Goal: Task Accomplishment & Management: Use online tool/utility

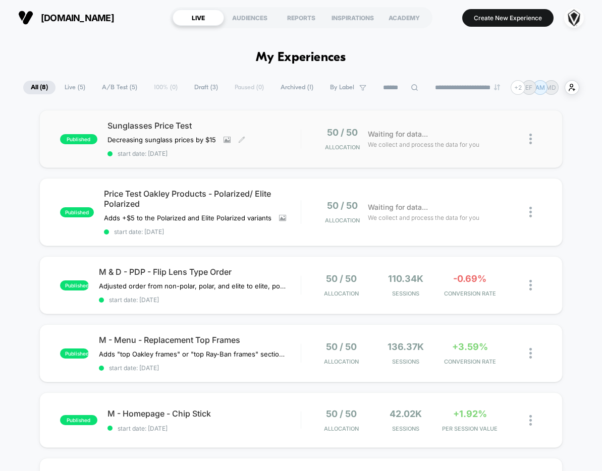
click at [260, 130] on span "Sunglasses Price Test" at bounding box center [203, 126] width 193 height 10
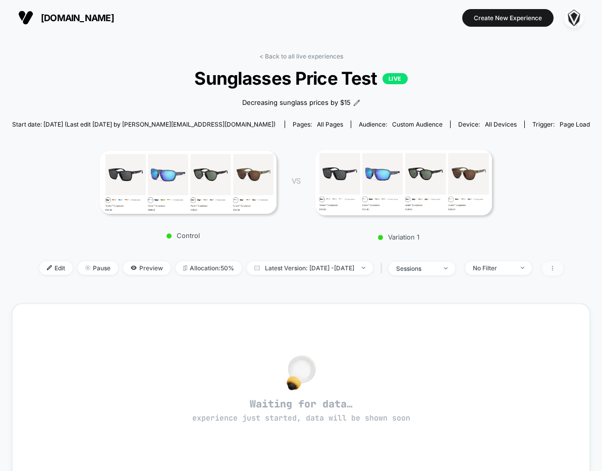
click at [563, 268] on span at bounding box center [552, 268] width 21 height 15
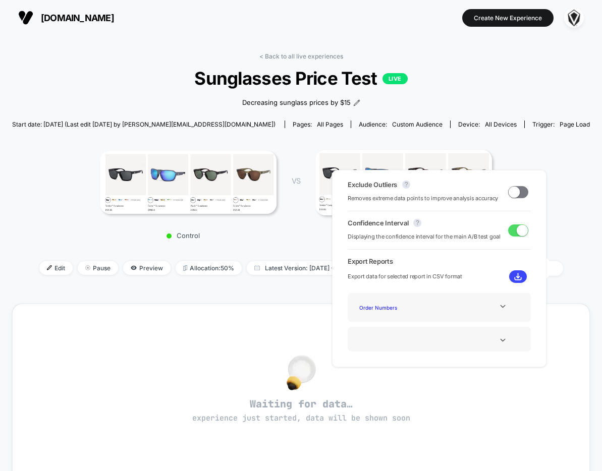
click at [572, 235] on div "Control VS Variation 1" at bounding box center [296, 192] width 578 height 108
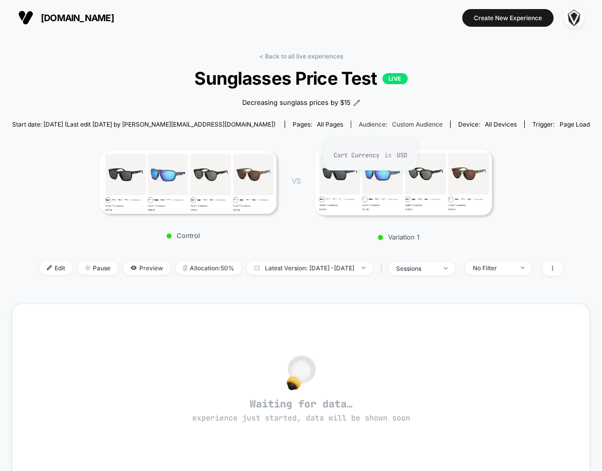
click at [392, 121] on span "Custom Audience" at bounding box center [417, 125] width 50 height 8
click at [392, 123] on span "Custom Audience" at bounding box center [417, 125] width 50 height 8
click at [299, 177] on span "VS" at bounding box center [296, 181] width 8 height 9
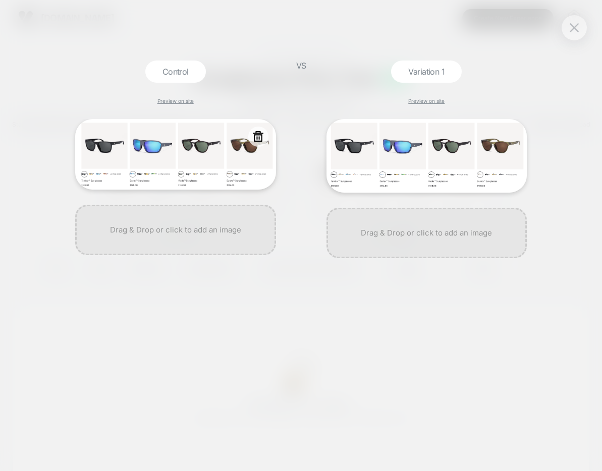
drag, startPoint x: 572, startPoint y: 22, endPoint x: 192, endPoint y: 162, distance: 405.5
click at [192, 162] on div "Control Preview on site VS Variation 1 Preview on site" at bounding box center [301, 235] width 602 height 471
click at [191, 161] on img at bounding box center [175, 154] width 201 height 71
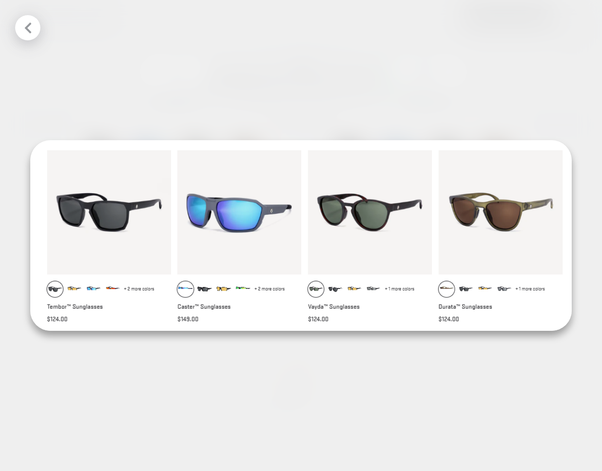
click at [32, 31] on icon at bounding box center [28, 28] width 13 height 13
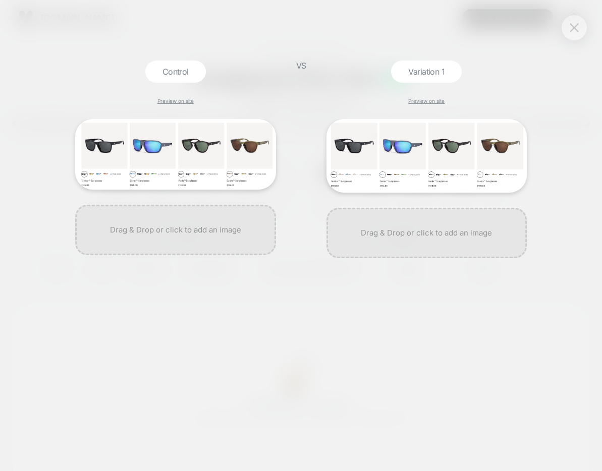
click at [572, 25] on img at bounding box center [574, 27] width 9 height 9
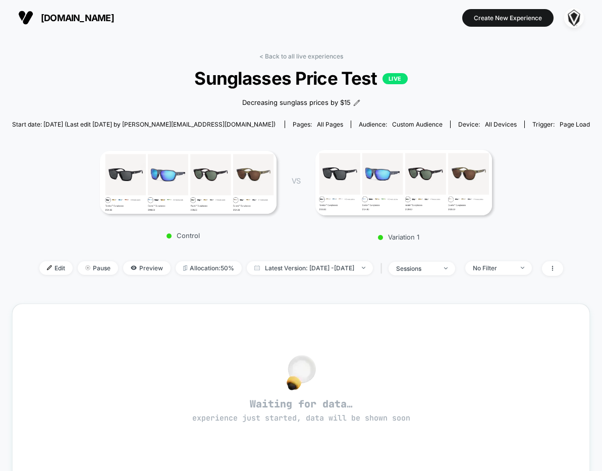
click at [237, 37] on div "< Back to all live experiences Sunglasses Price Test LIVE Decreasing sunglass p…" at bounding box center [301, 376] width 602 height 682
click at [40, 268] on span "Edit" at bounding box center [55, 268] width 33 height 14
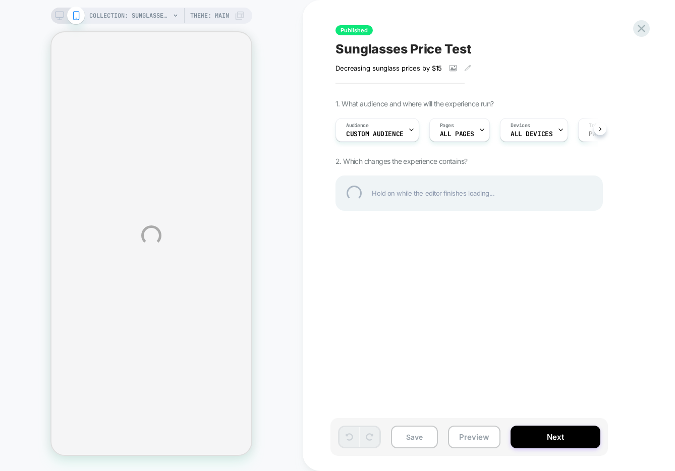
click at [385, 132] on div "COLLECTION: Sunglasses (Category) COLLECTION: Sunglasses (Category) Theme: MAIN…" at bounding box center [337, 235] width 675 height 471
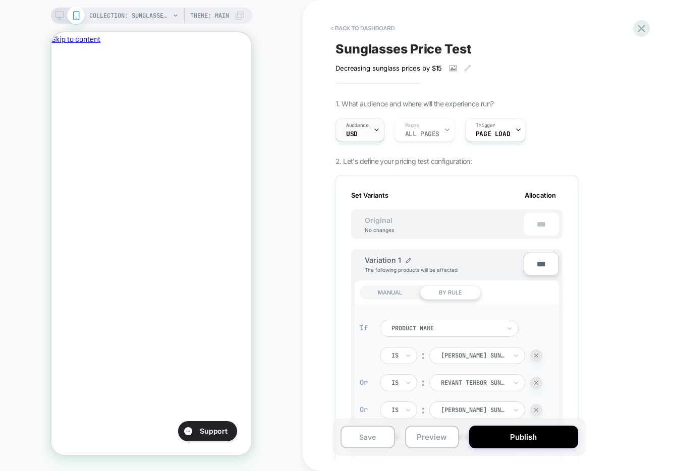
click at [368, 131] on div "Audience USD" at bounding box center [357, 130] width 43 height 23
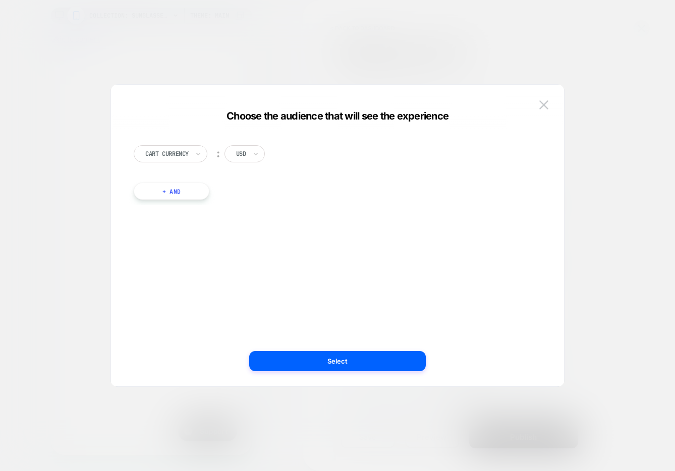
scroll to position [0, 174]
drag, startPoint x: 164, startPoint y: 189, endPoint x: 219, endPoint y: 187, distance: 55.0
click at [164, 189] on button "+ And" at bounding box center [172, 191] width 76 height 17
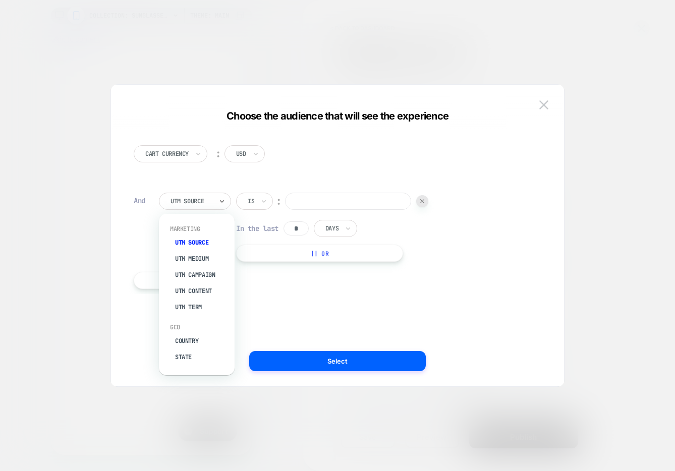
click at [198, 204] on div at bounding box center [192, 201] width 42 height 9
click at [204, 276] on div "UTM Campaign" at bounding box center [202, 275] width 66 height 16
click at [200, 200] on div at bounding box center [192, 201] width 42 height 9
click at [204, 273] on div "UTM Campaign" at bounding box center [202, 275] width 66 height 16
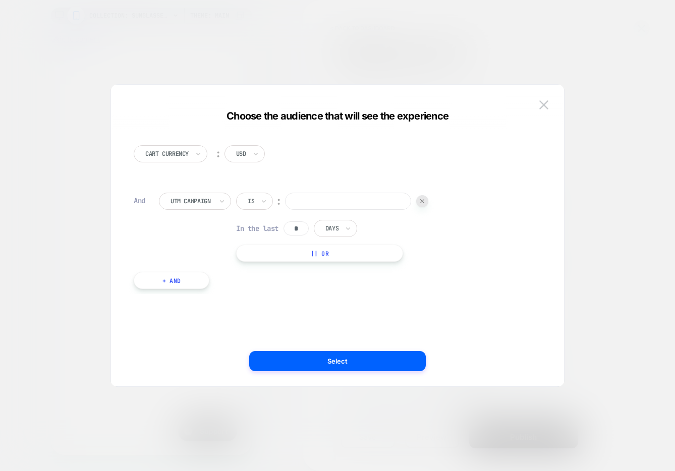
scroll to position [0, 174]
click at [264, 201] on icon at bounding box center [264, 201] width 4 height 3
drag, startPoint x: 263, startPoint y: 245, endPoint x: 308, endPoint y: 202, distance: 62.1
click at [263, 245] on div "Is not" at bounding box center [279, 245] width 66 height 16
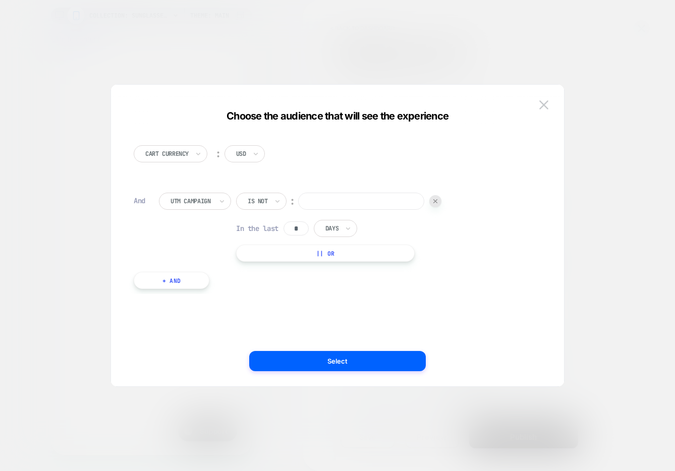
click at [307, 203] on input at bounding box center [361, 201] width 126 height 17
paste input "**********"
type input "**********"
click at [541, 100] on img at bounding box center [543, 104] width 9 height 9
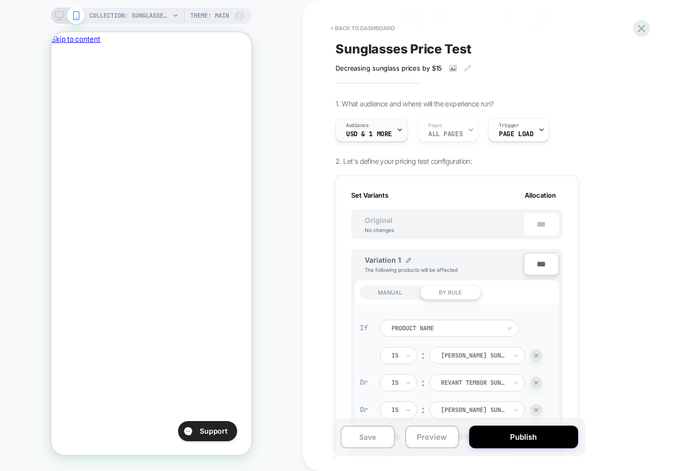
click at [373, 131] on span "USD & 1 More" at bounding box center [369, 134] width 46 height 7
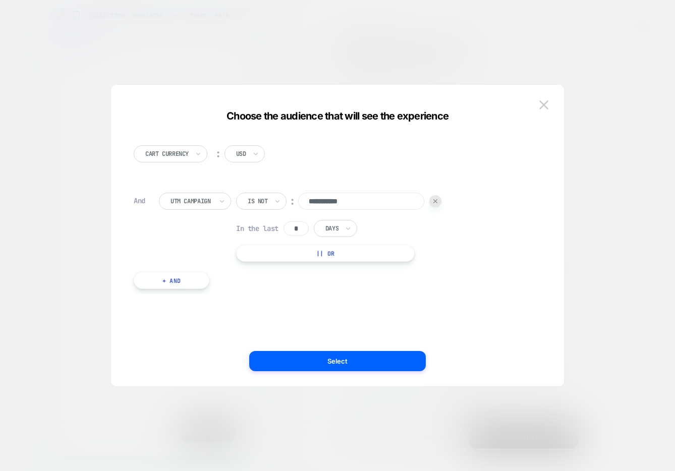
scroll to position [0, 174]
click at [162, 287] on button "+ And" at bounding box center [172, 280] width 76 height 17
click at [169, 291] on div "UTM Source" at bounding box center [195, 290] width 72 height 17
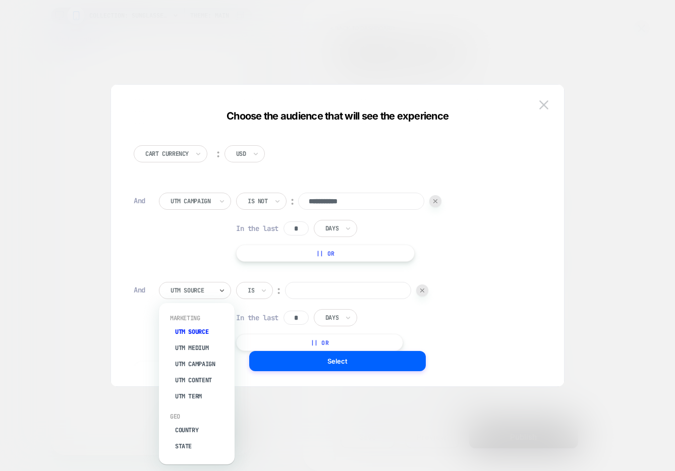
drag, startPoint x: 189, startPoint y: 362, endPoint x: 661, endPoint y: 342, distance: 472.3
click at [189, 362] on div "UTM Campaign" at bounding box center [202, 364] width 66 height 16
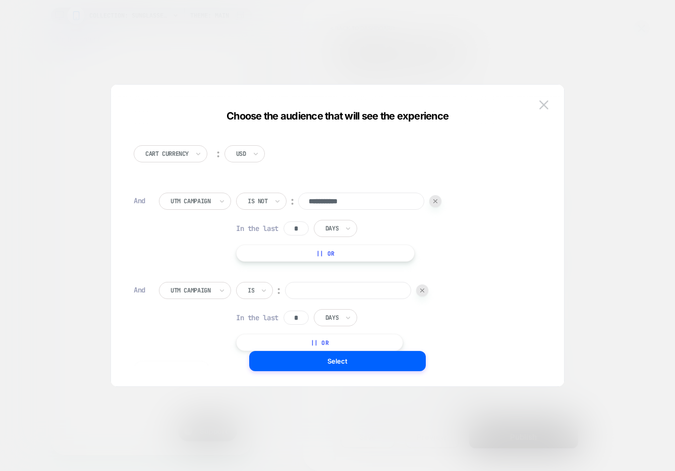
scroll to position [0, 0]
click at [256, 291] on div "Is" at bounding box center [254, 290] width 37 height 17
click at [268, 337] on div "Is not" at bounding box center [279, 335] width 66 height 16
drag, startPoint x: 342, startPoint y: 289, endPoint x: 334, endPoint y: 311, distance: 23.3
click at [342, 289] on input at bounding box center [361, 290] width 126 height 17
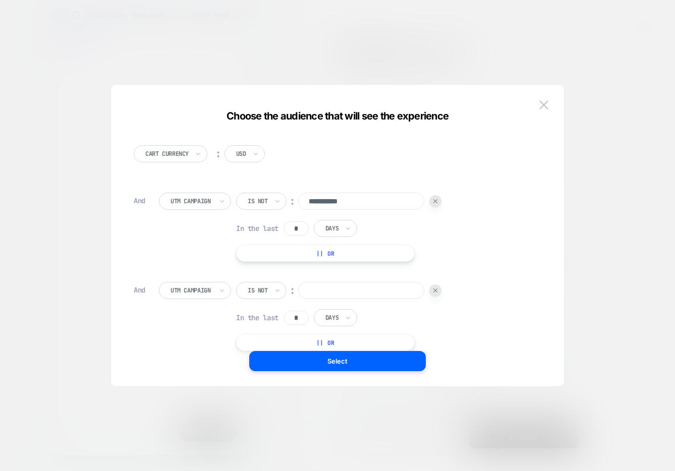
paste input "**********"
type input "**********"
drag, startPoint x: 277, startPoint y: 254, endPoint x: 201, endPoint y: 248, distance: 75.4
click at [201, 248] on div "**********" at bounding box center [345, 227] width 372 height 69
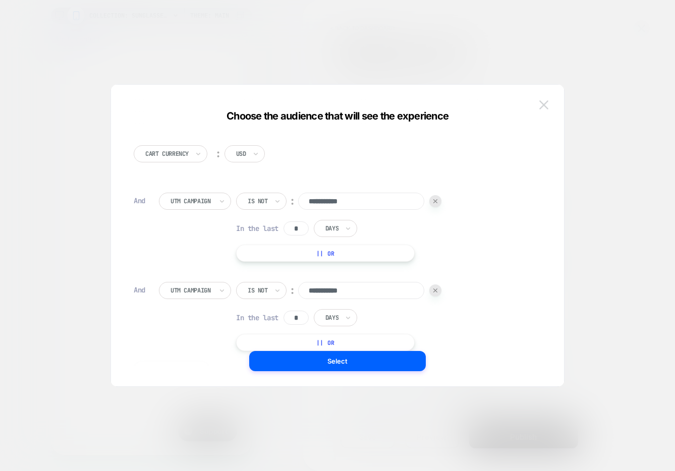
click at [542, 105] on img at bounding box center [543, 104] width 9 height 9
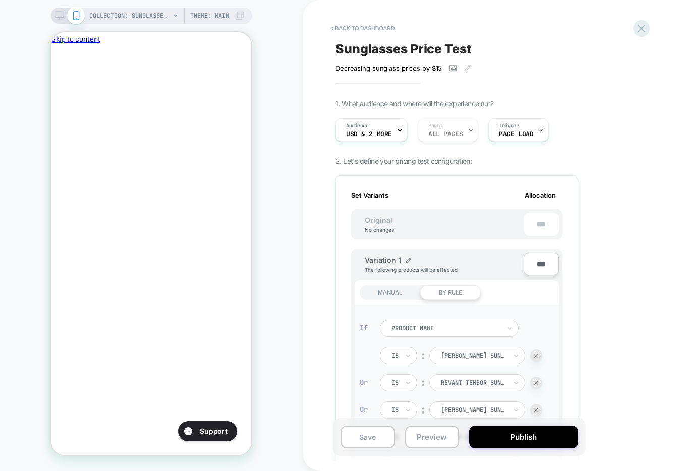
scroll to position [0, 0]
click at [56, 92] on icon "Close" at bounding box center [56, 92] width 0 height 0
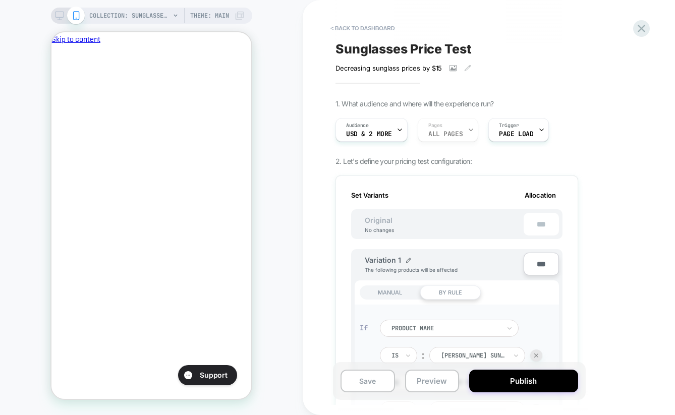
scroll to position [0, 174]
